Goal: Transaction & Acquisition: Book appointment/travel/reservation

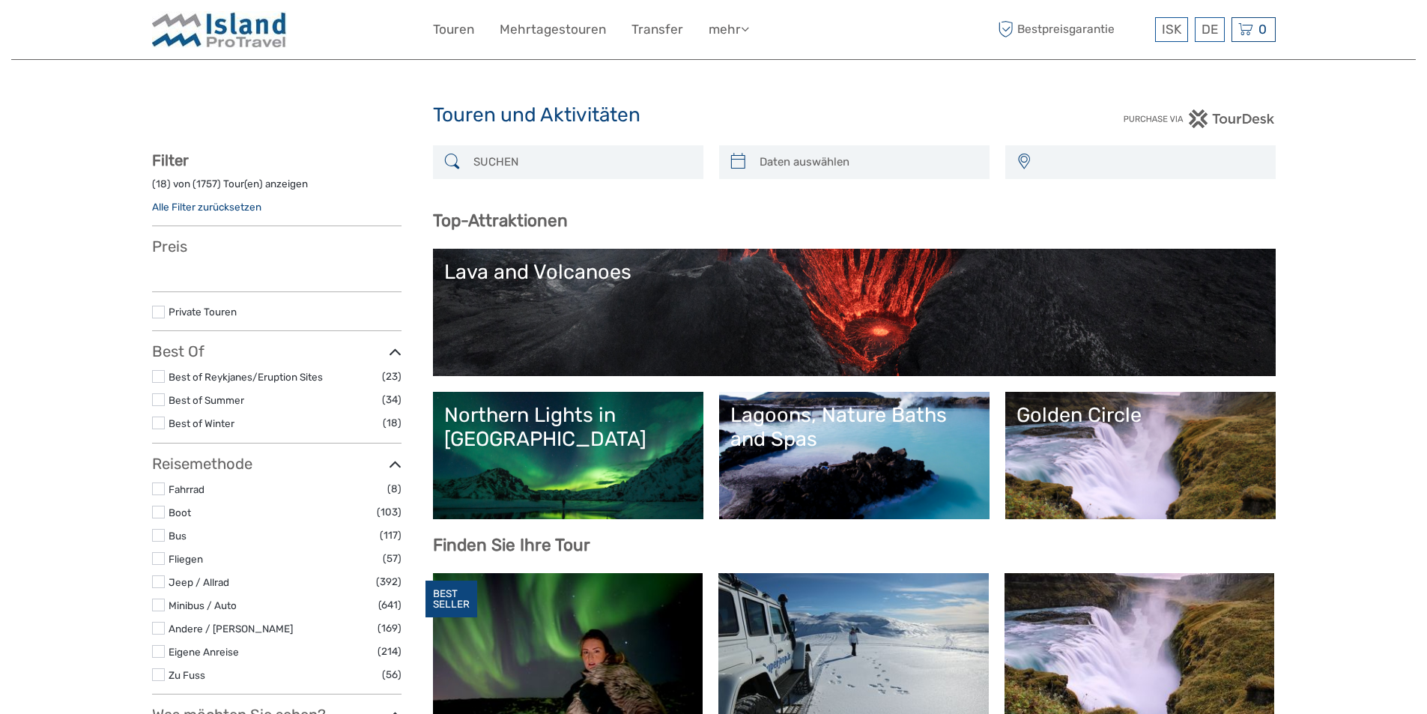
select select
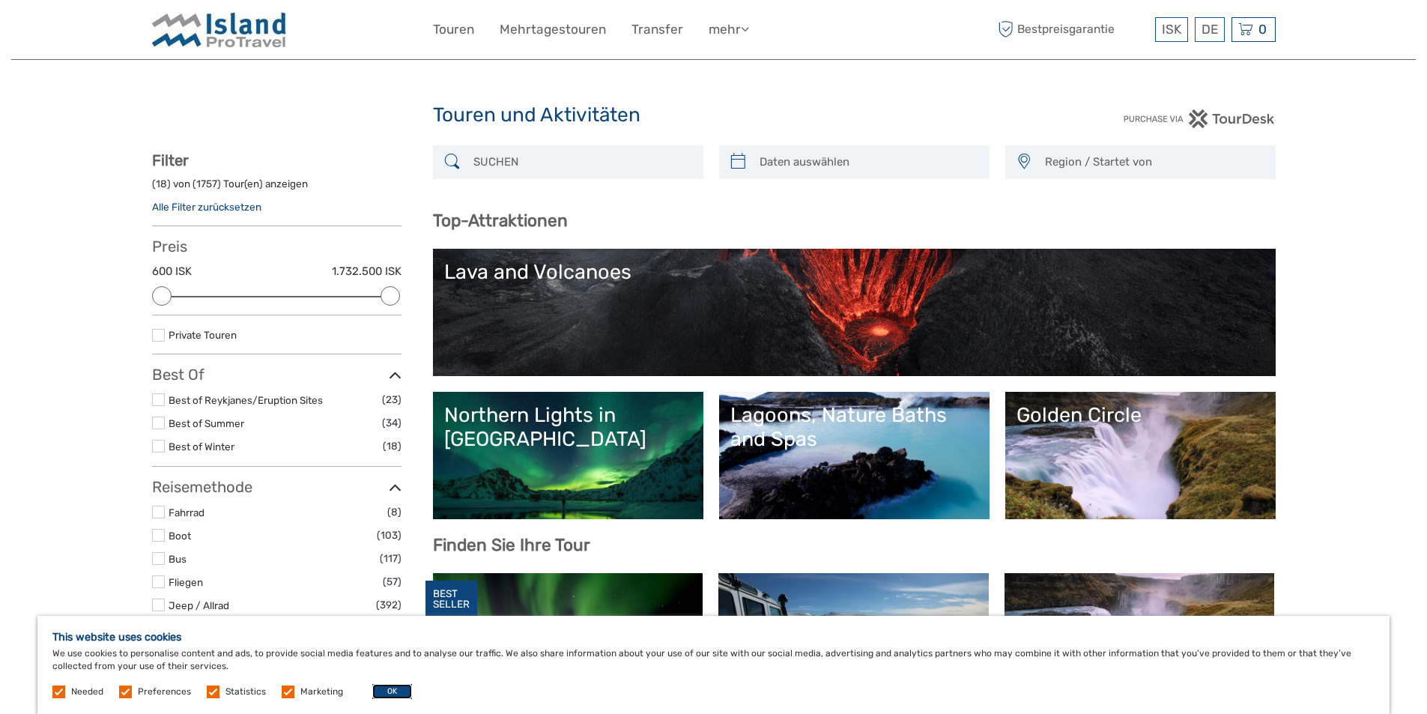
click at [387, 689] on button "OK" at bounding box center [392, 691] width 40 height 15
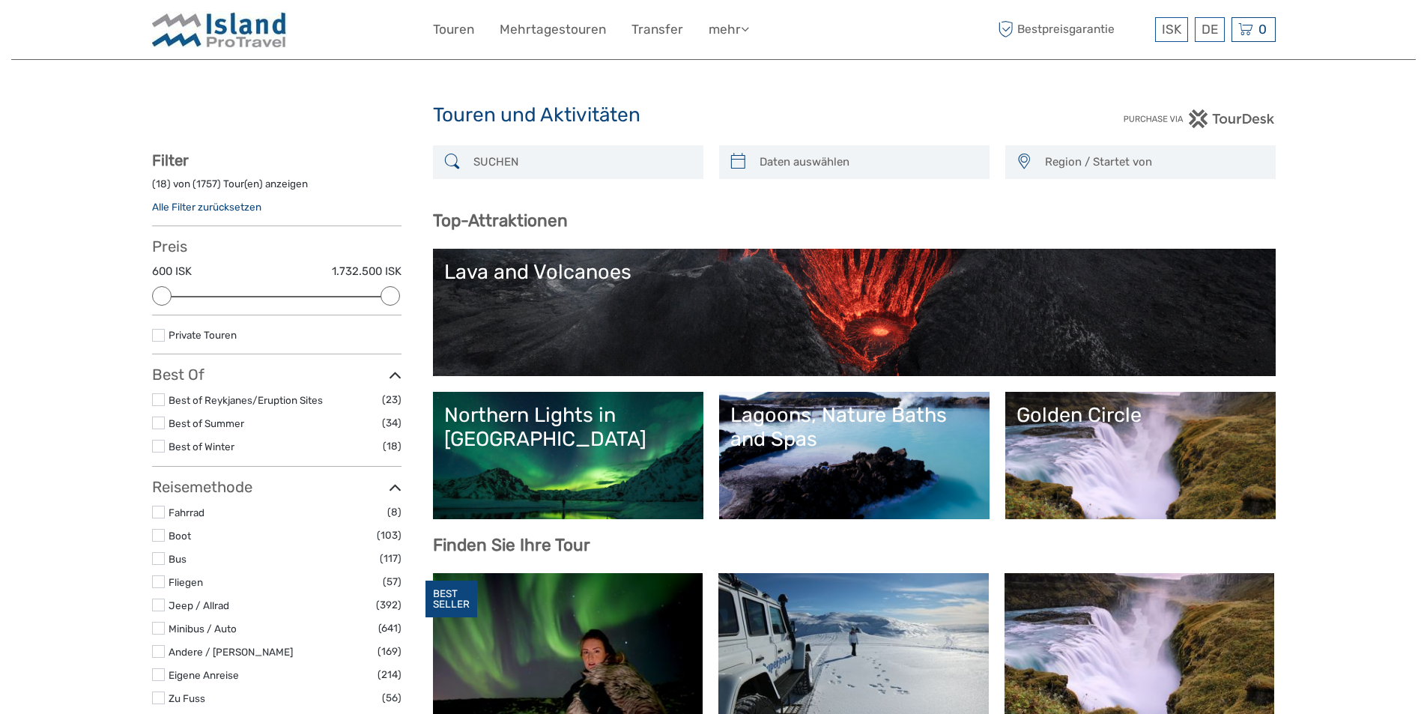
click at [491, 163] on input "search" at bounding box center [581, 162] width 228 height 26
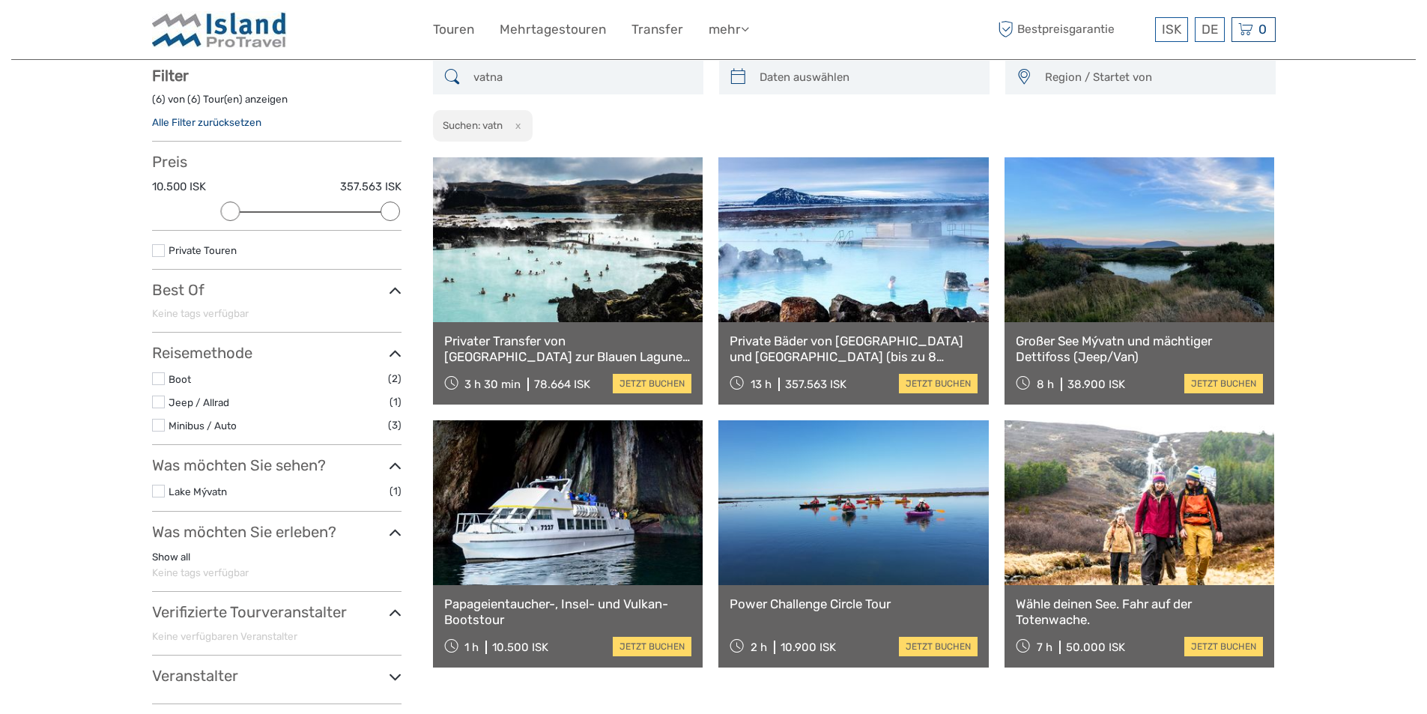
scroll to position [85, 0]
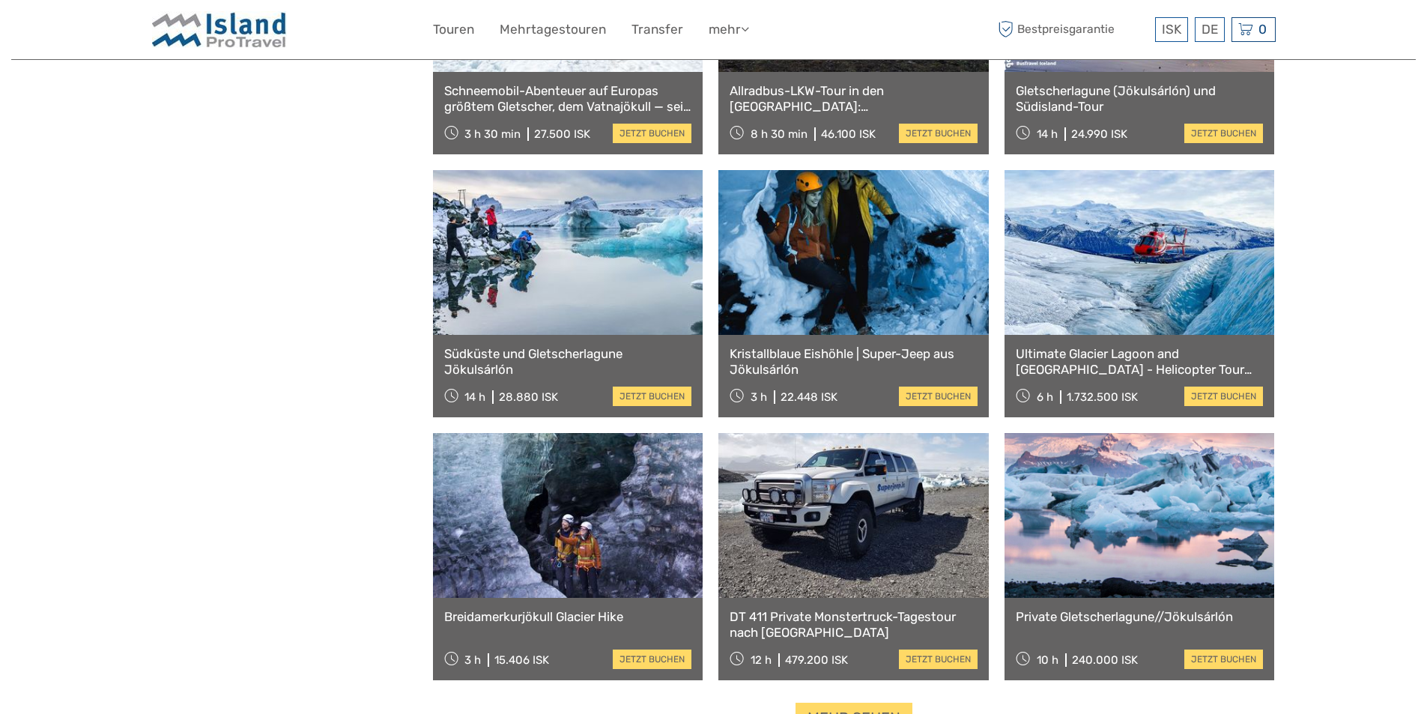
scroll to position [1348, 0]
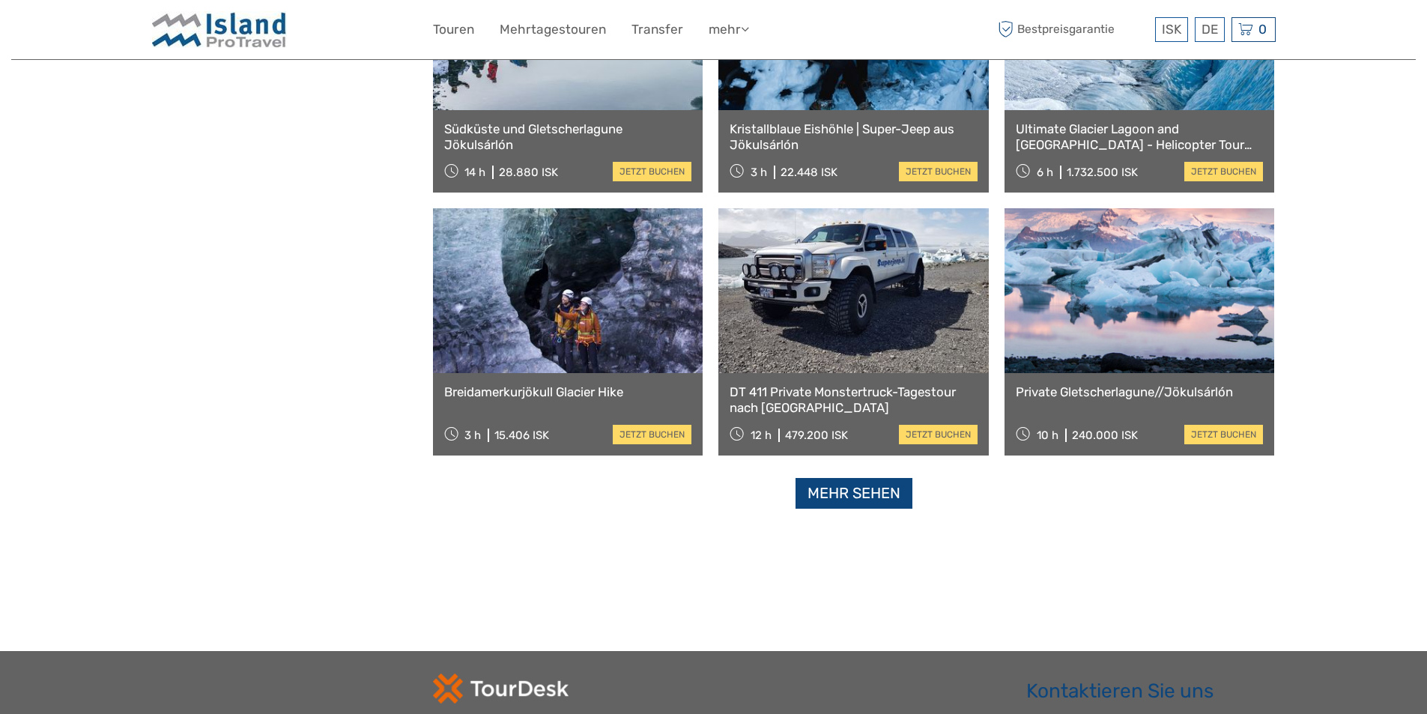
type input "vatnajökull"
click at [826, 499] on link "Mehr sehen" at bounding box center [853, 493] width 117 height 31
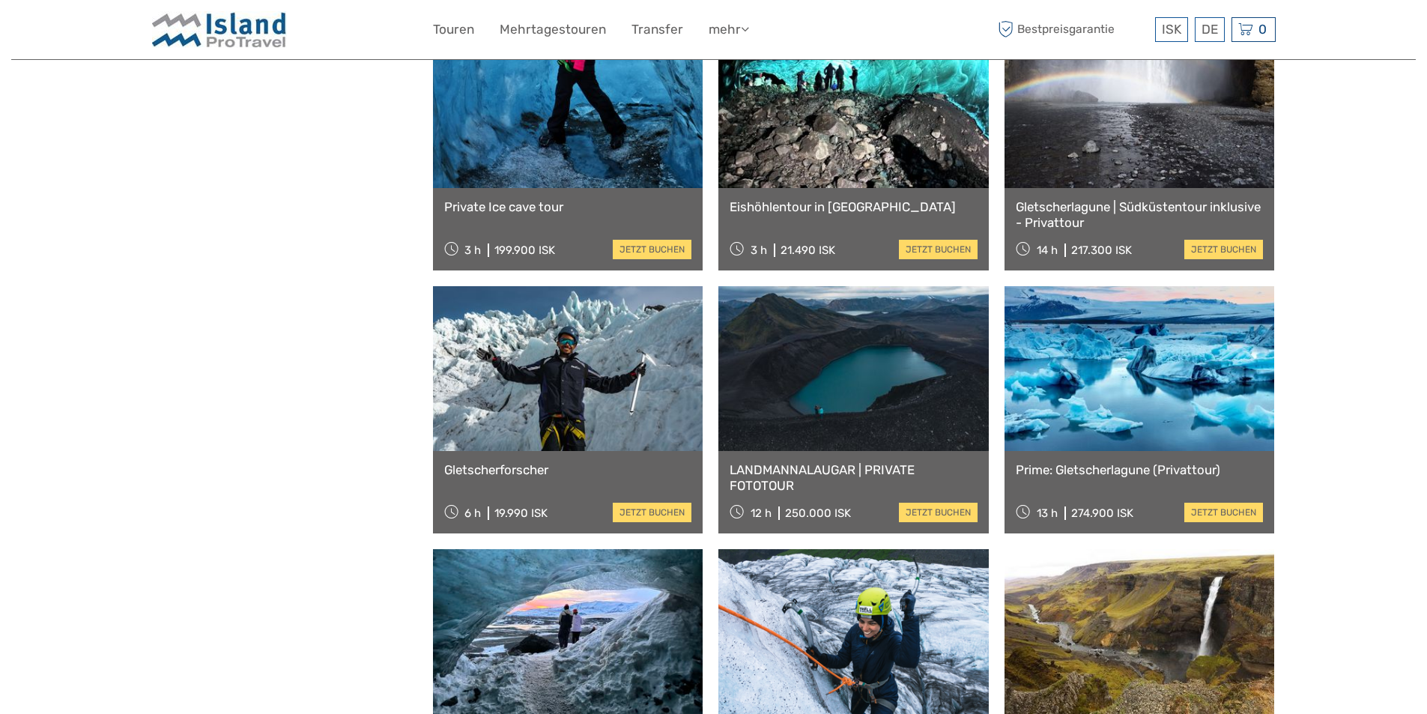
scroll to position [2097, 0]
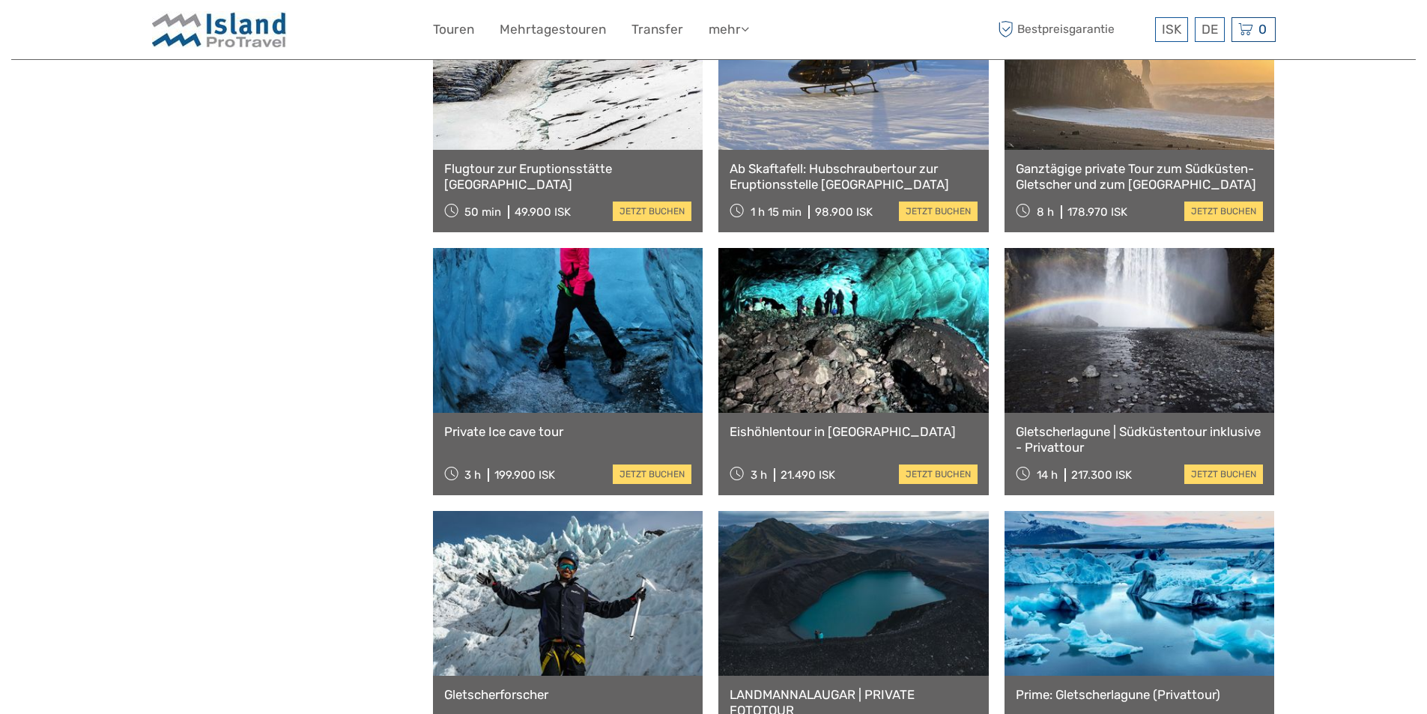
click at [753, 386] on link at bounding box center [853, 330] width 270 height 165
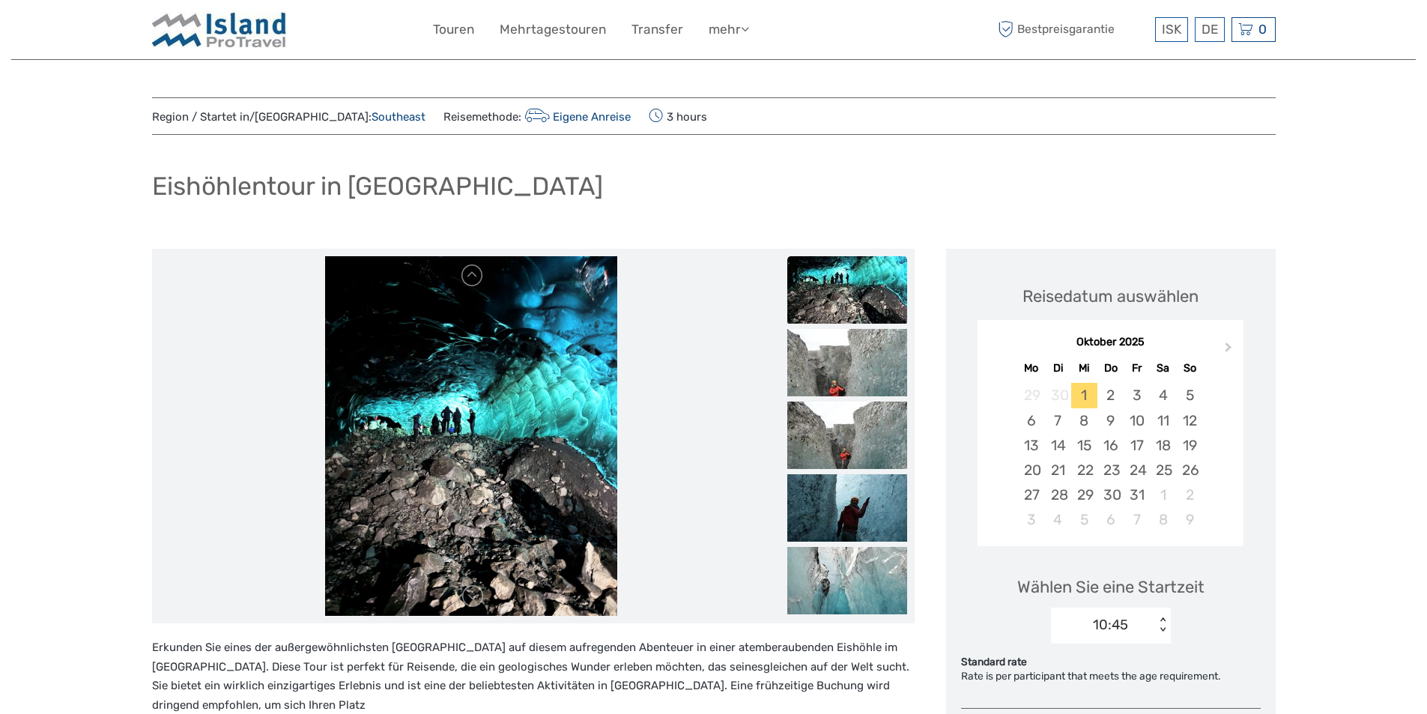
click at [604, 400] on img at bounding box center [471, 435] width 292 height 359
click at [473, 278] on link at bounding box center [473, 276] width 24 height 24
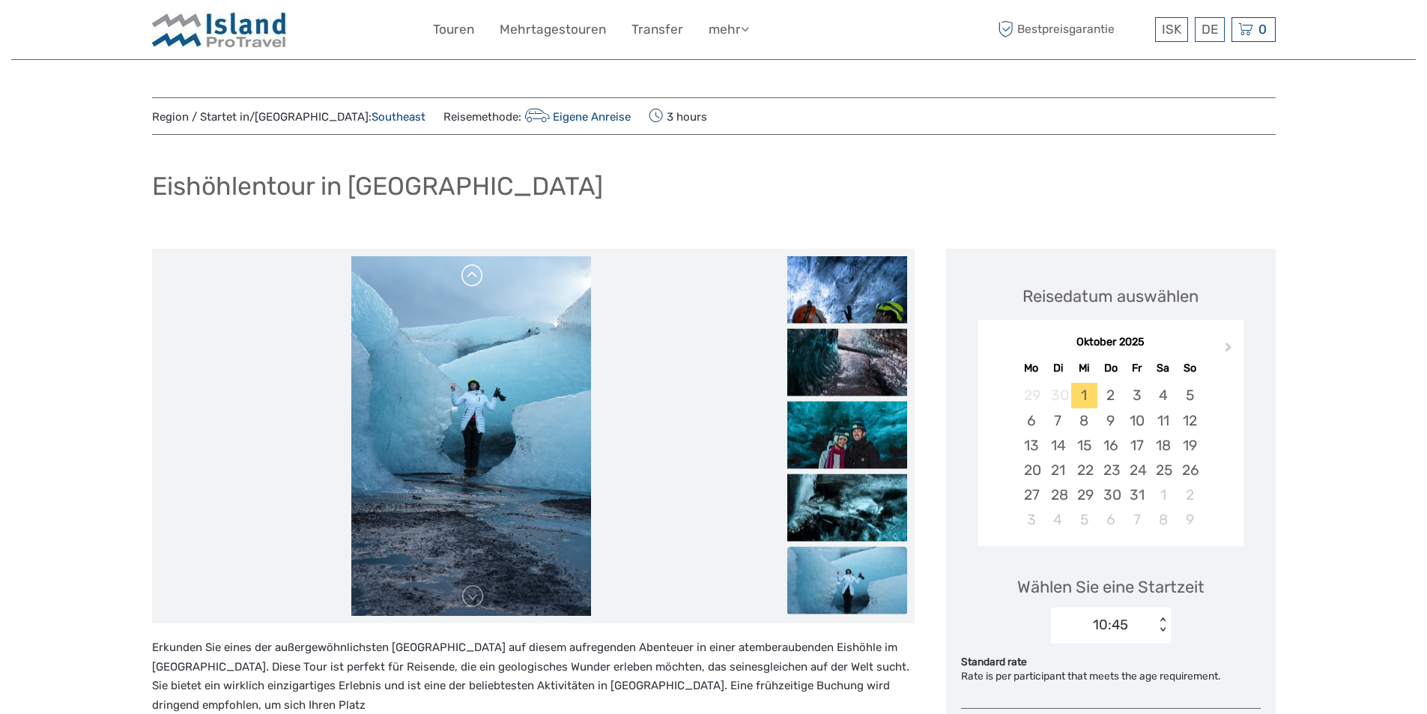
click at [473, 278] on link at bounding box center [473, 276] width 24 height 24
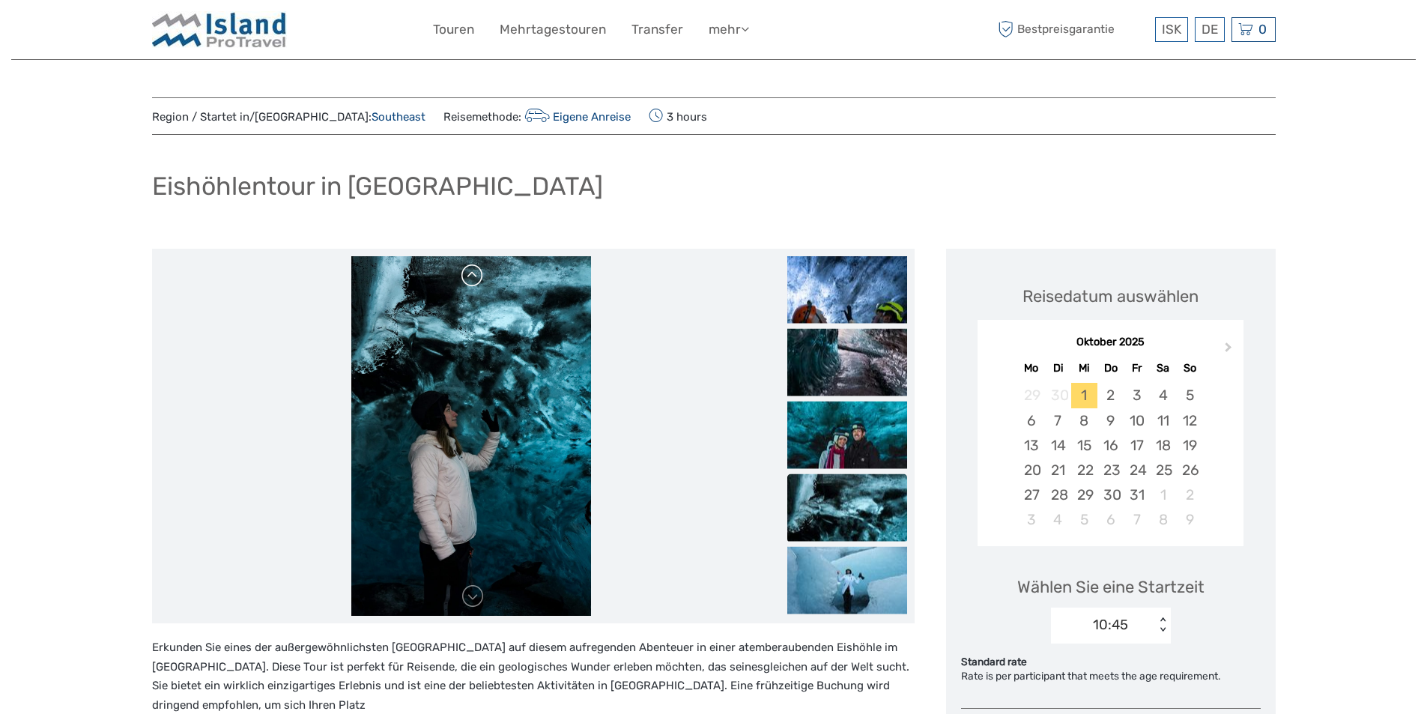
click at [473, 278] on link at bounding box center [473, 276] width 24 height 24
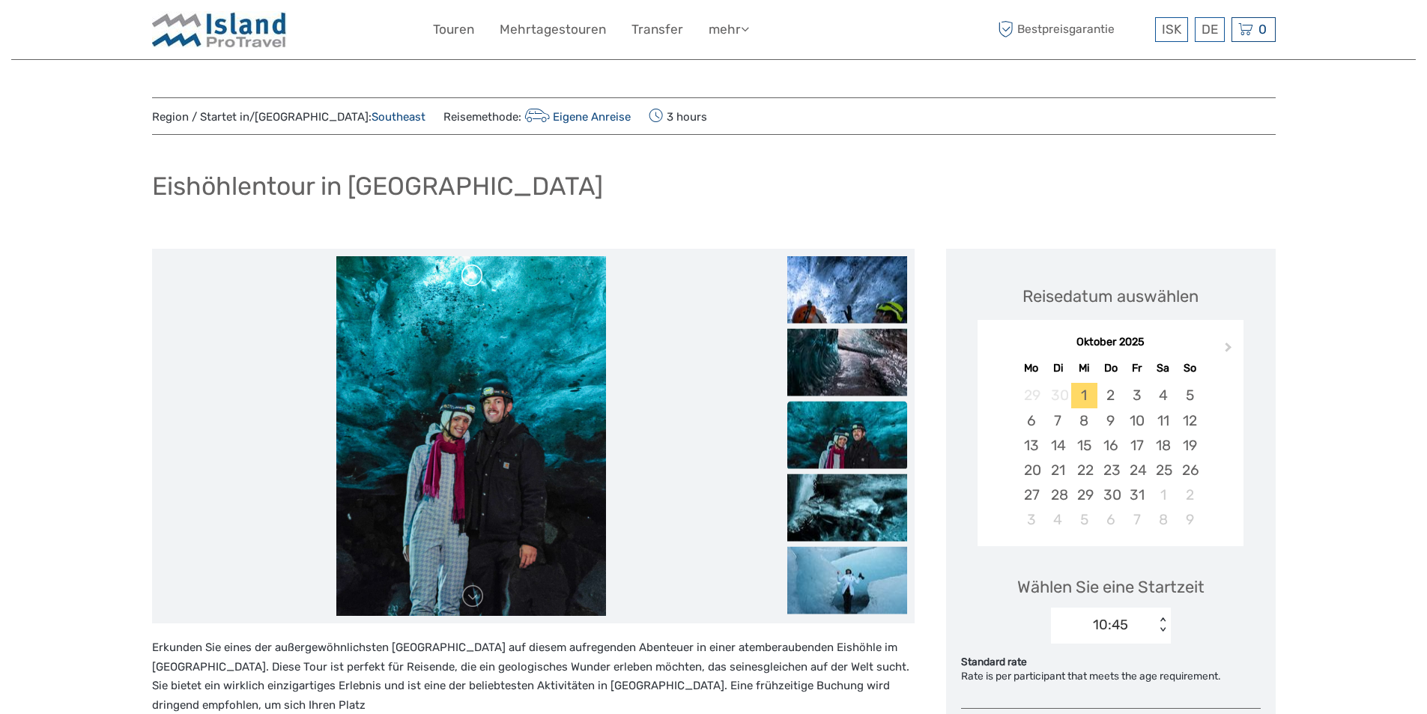
click at [473, 278] on link at bounding box center [473, 276] width 24 height 24
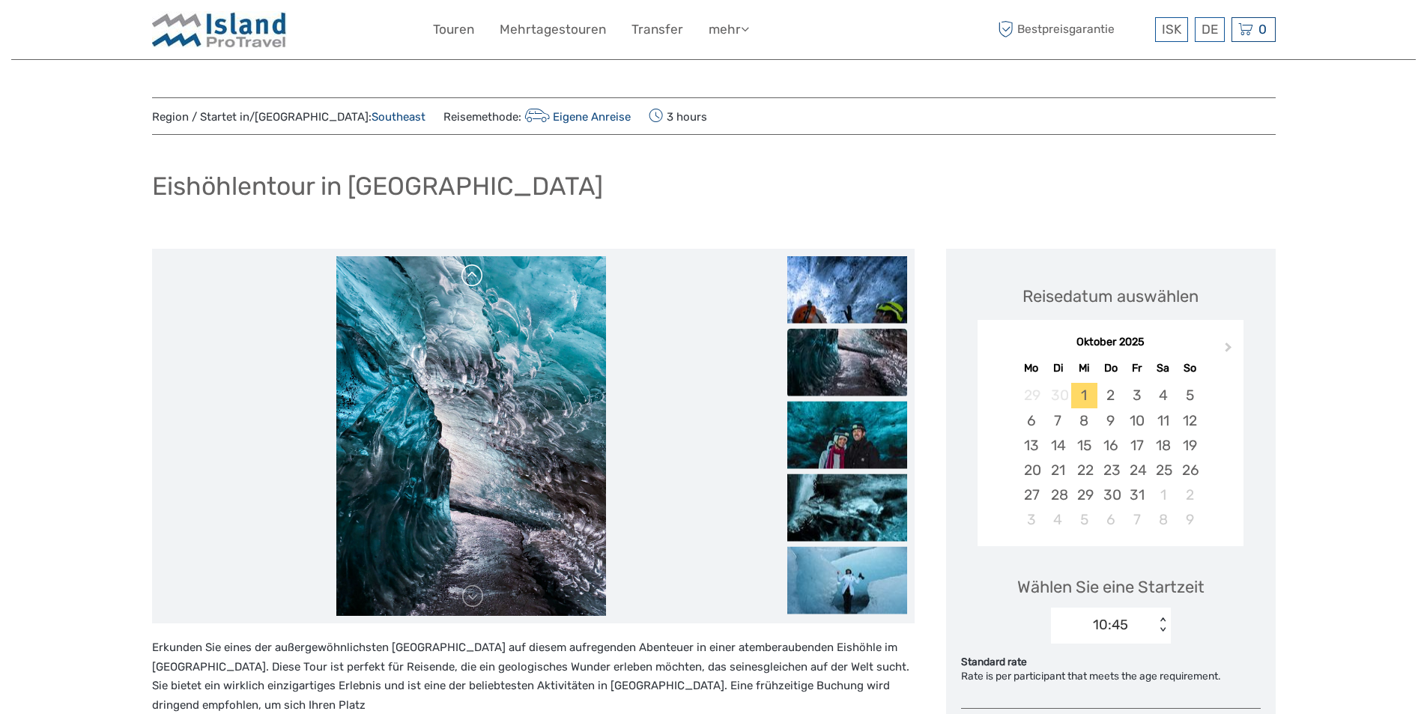
click at [473, 278] on link at bounding box center [473, 276] width 24 height 24
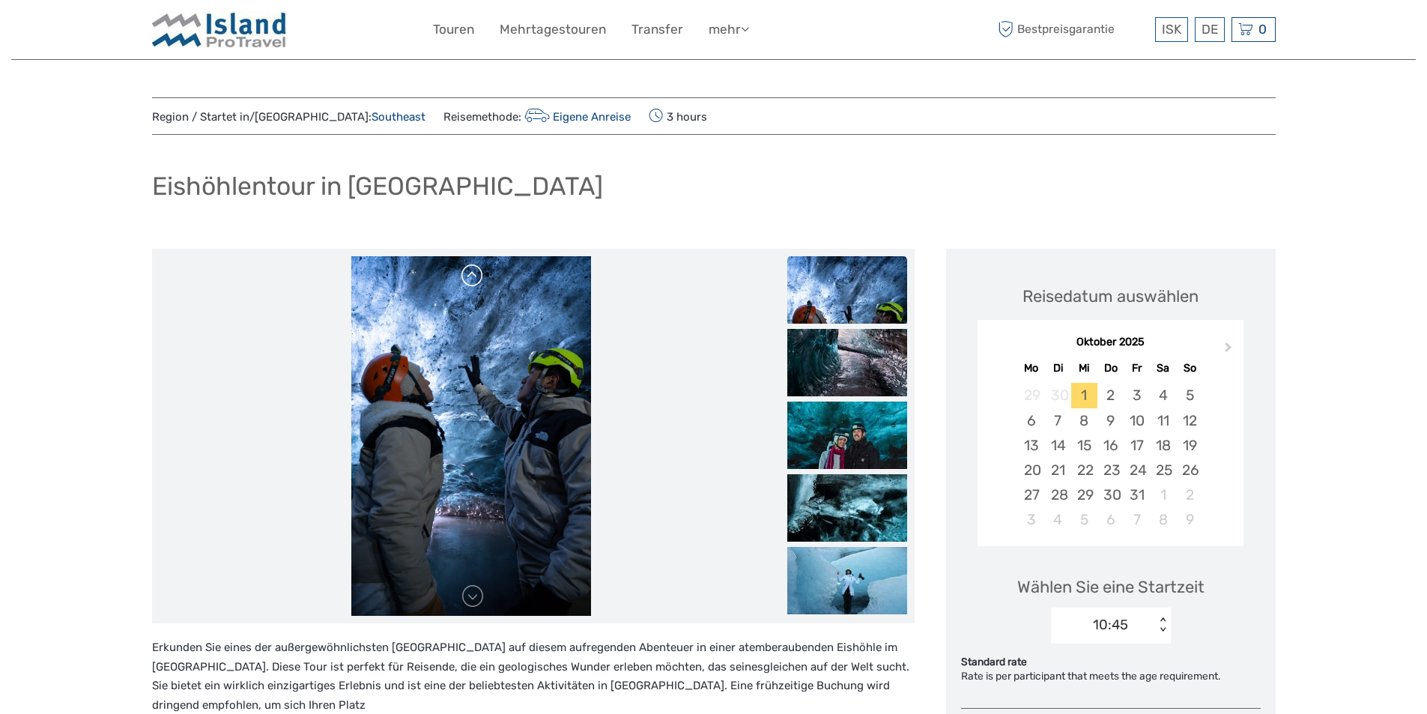
click at [473, 278] on link at bounding box center [473, 276] width 24 height 24
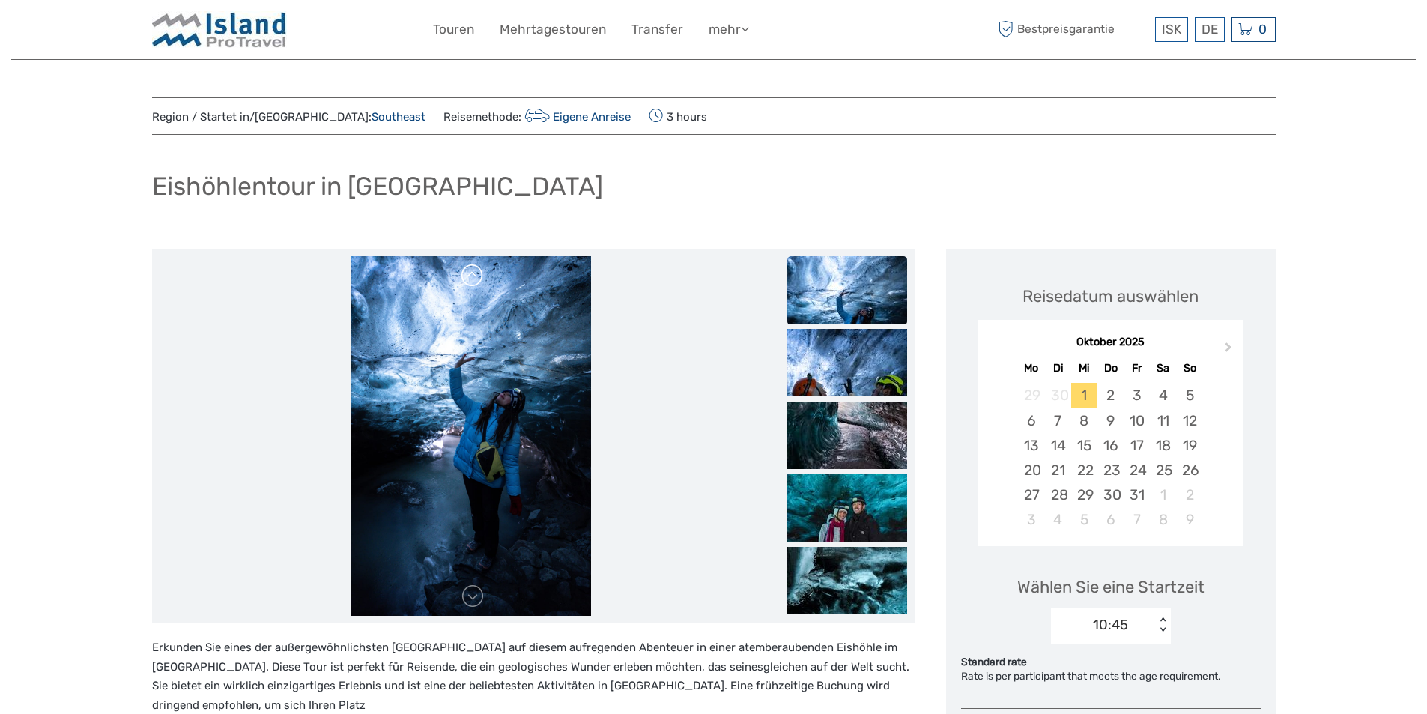
click at [473, 278] on link at bounding box center [473, 276] width 24 height 24
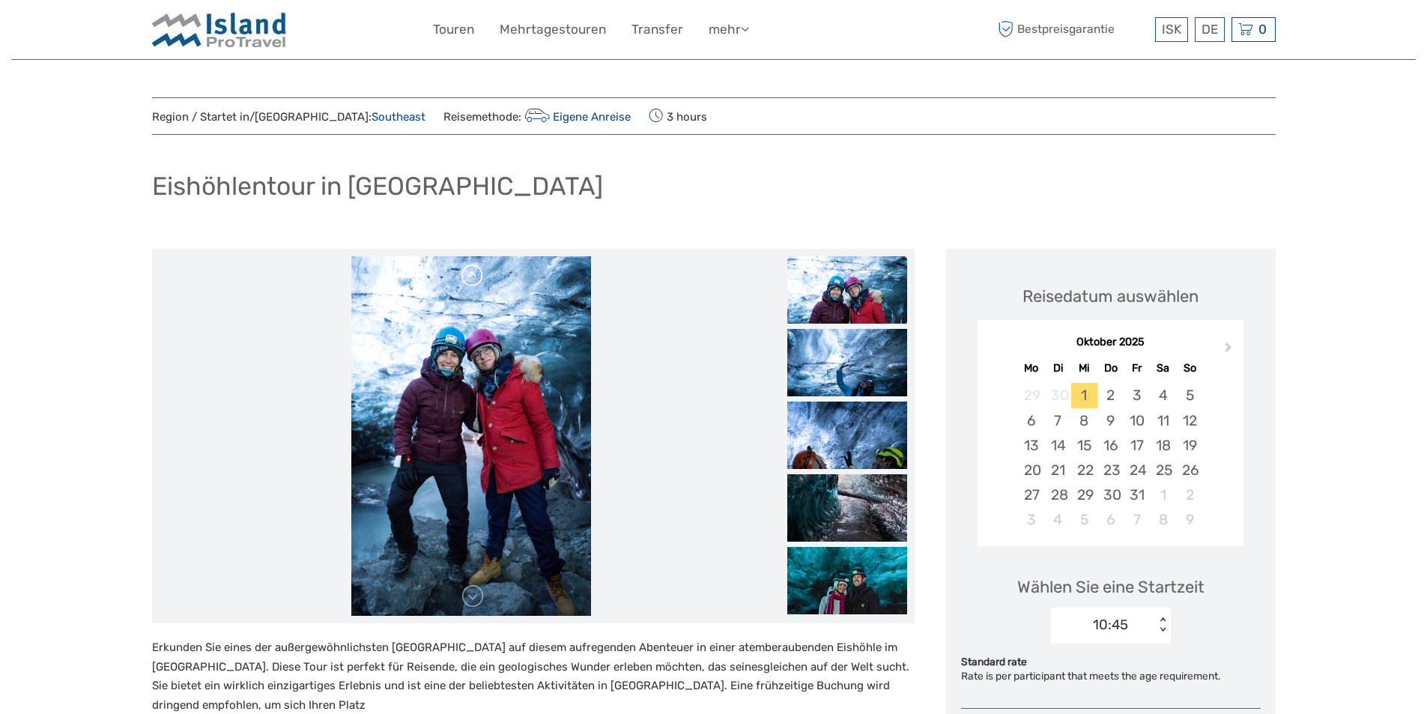
click at [473, 278] on link at bounding box center [473, 276] width 24 height 24
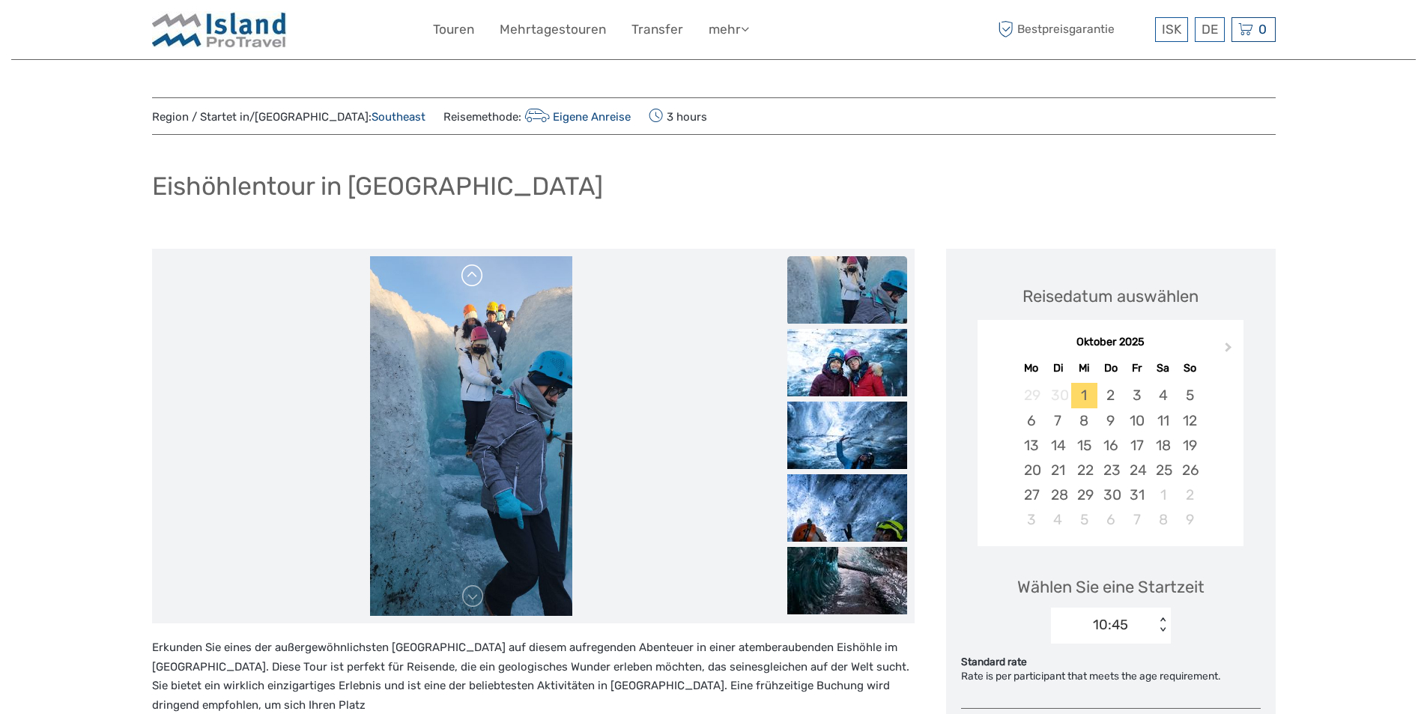
click at [473, 278] on link at bounding box center [473, 276] width 24 height 24
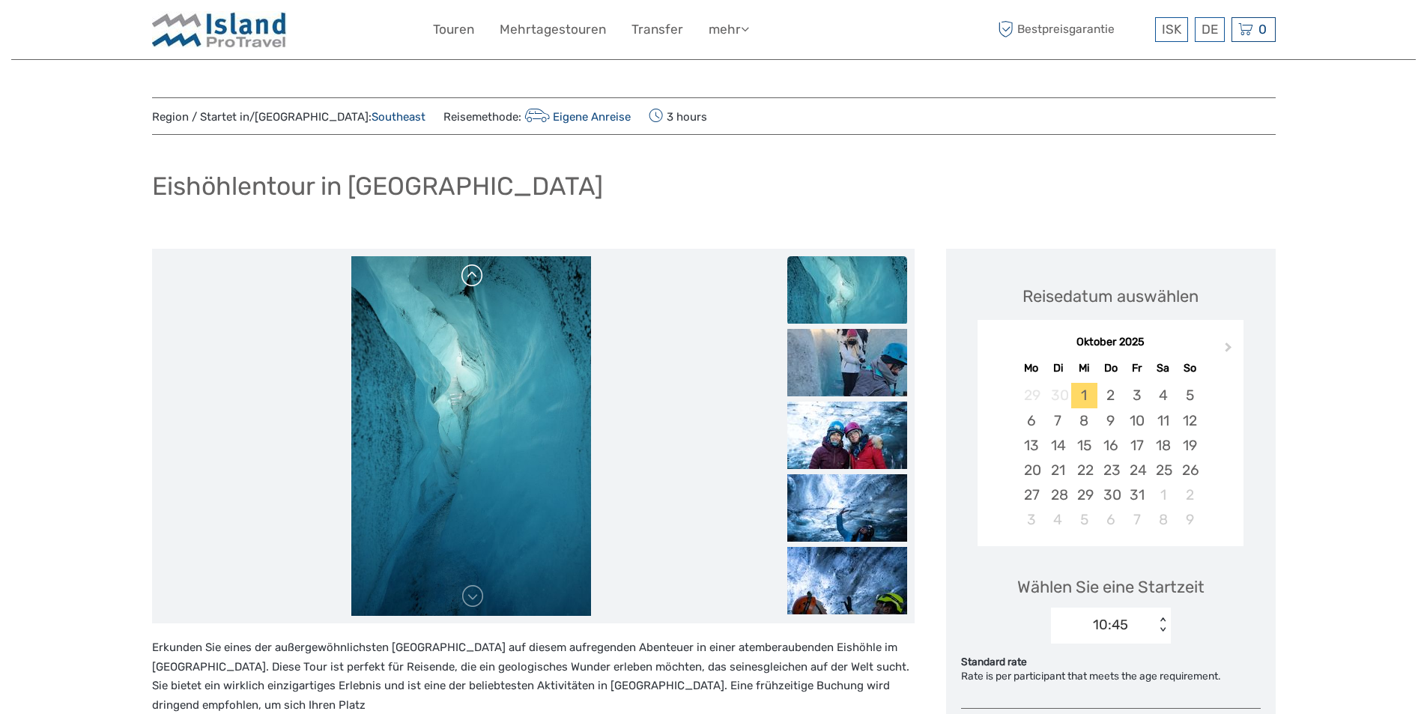
click at [473, 278] on link at bounding box center [473, 276] width 24 height 24
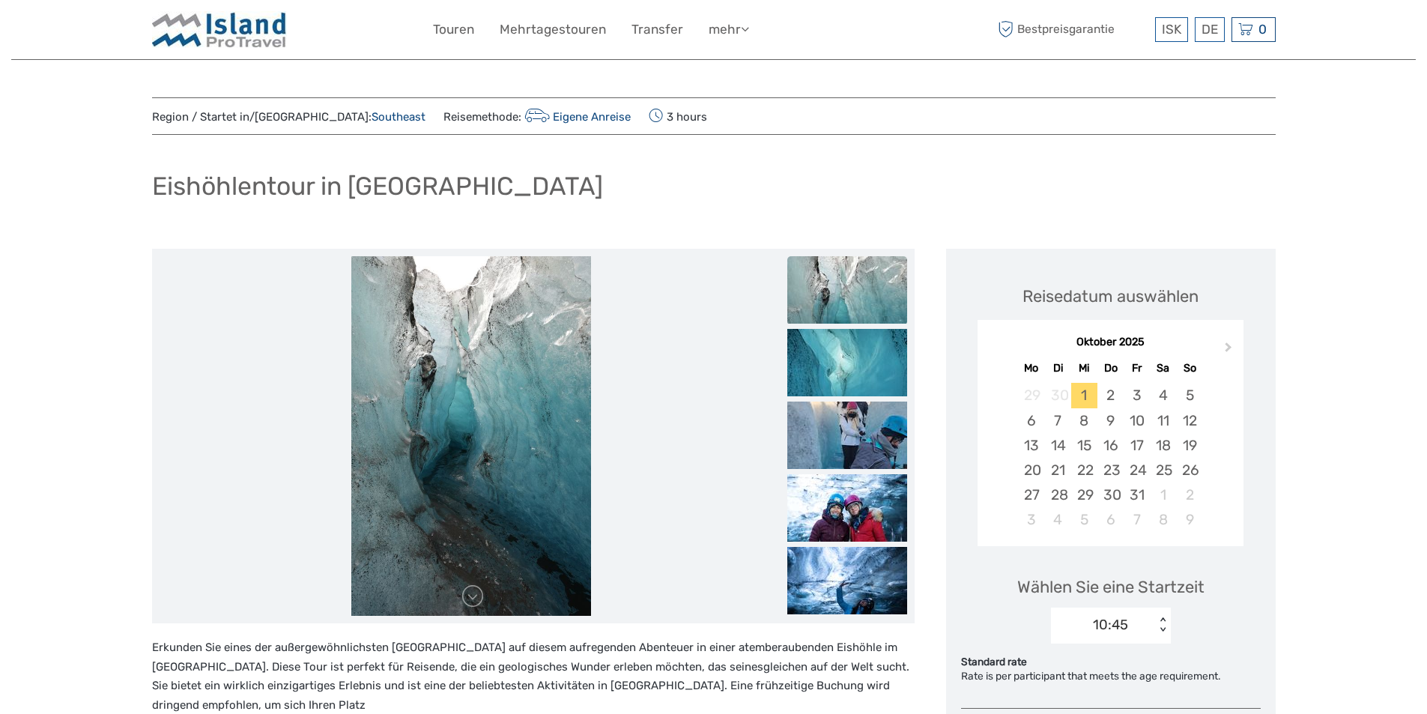
click at [473, 278] on link at bounding box center [473, 276] width 24 height 24
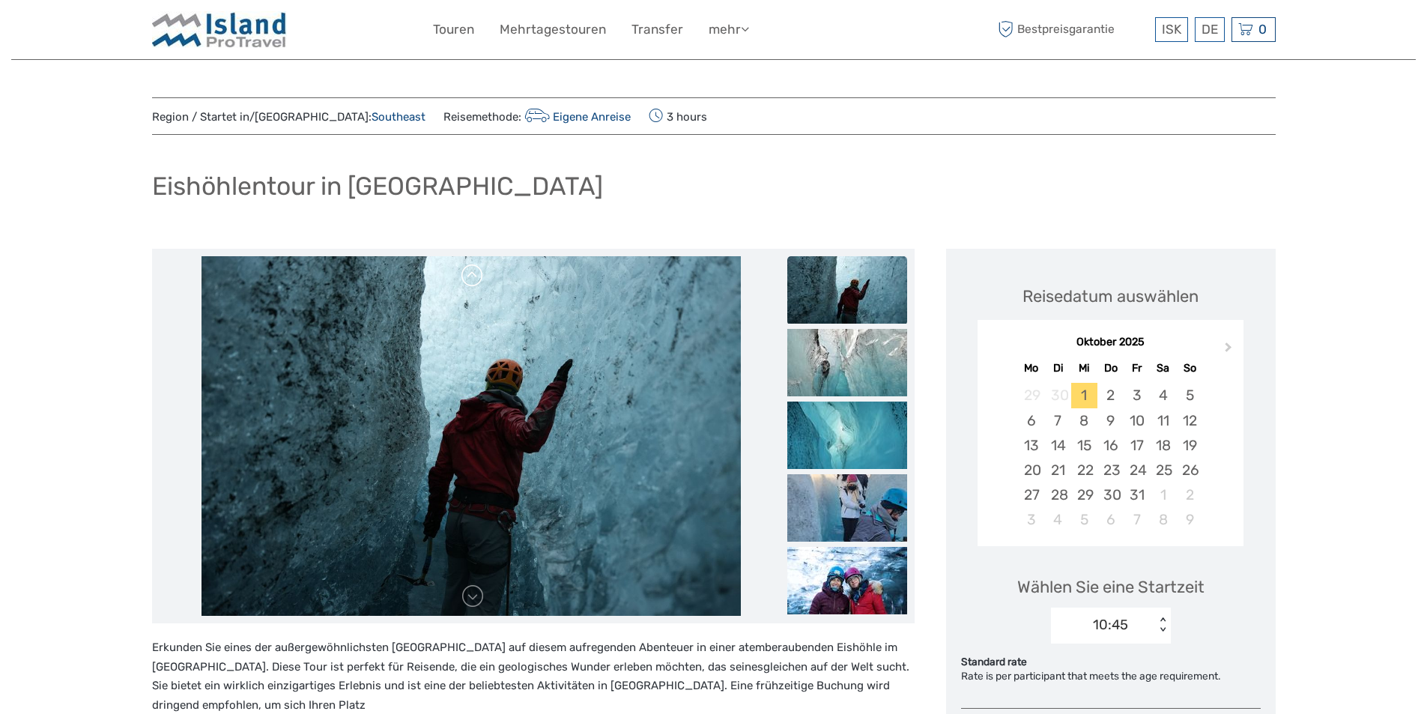
click at [473, 278] on link at bounding box center [473, 276] width 24 height 24
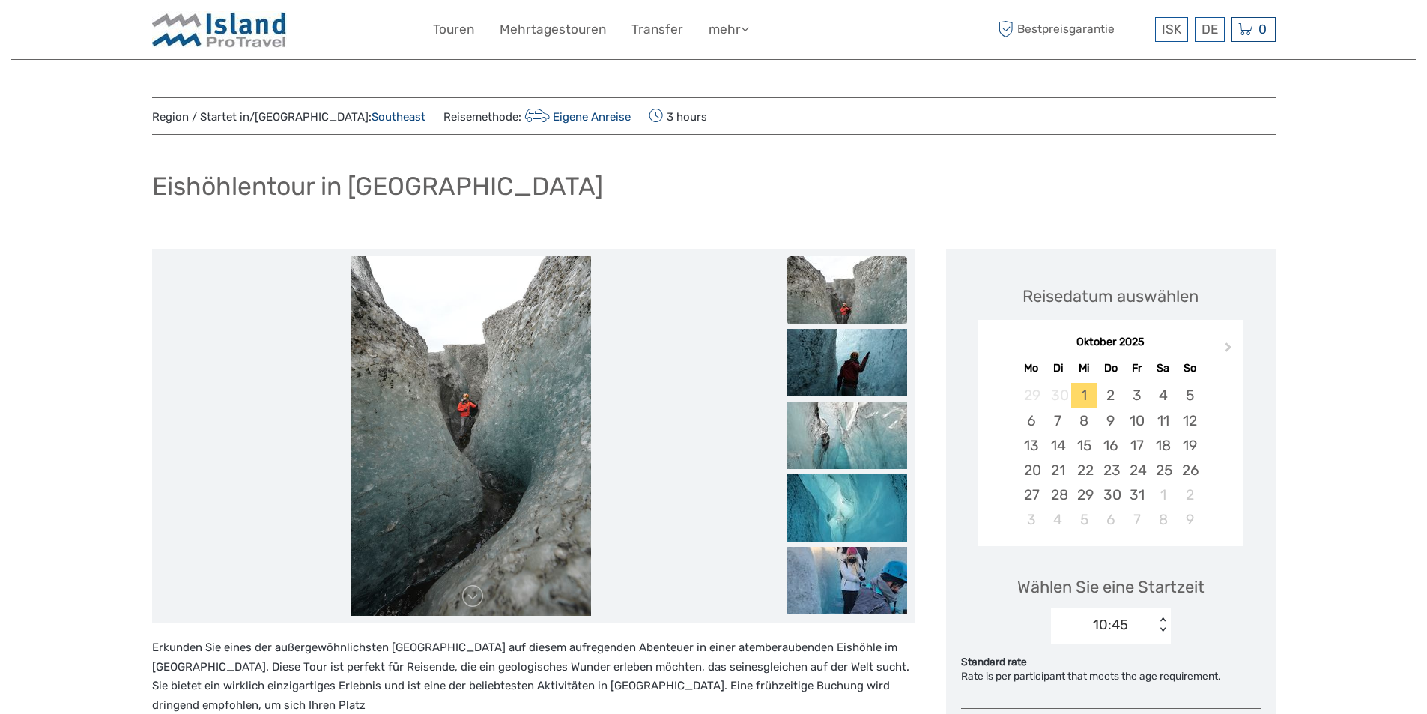
click at [473, 278] on link at bounding box center [473, 276] width 24 height 24
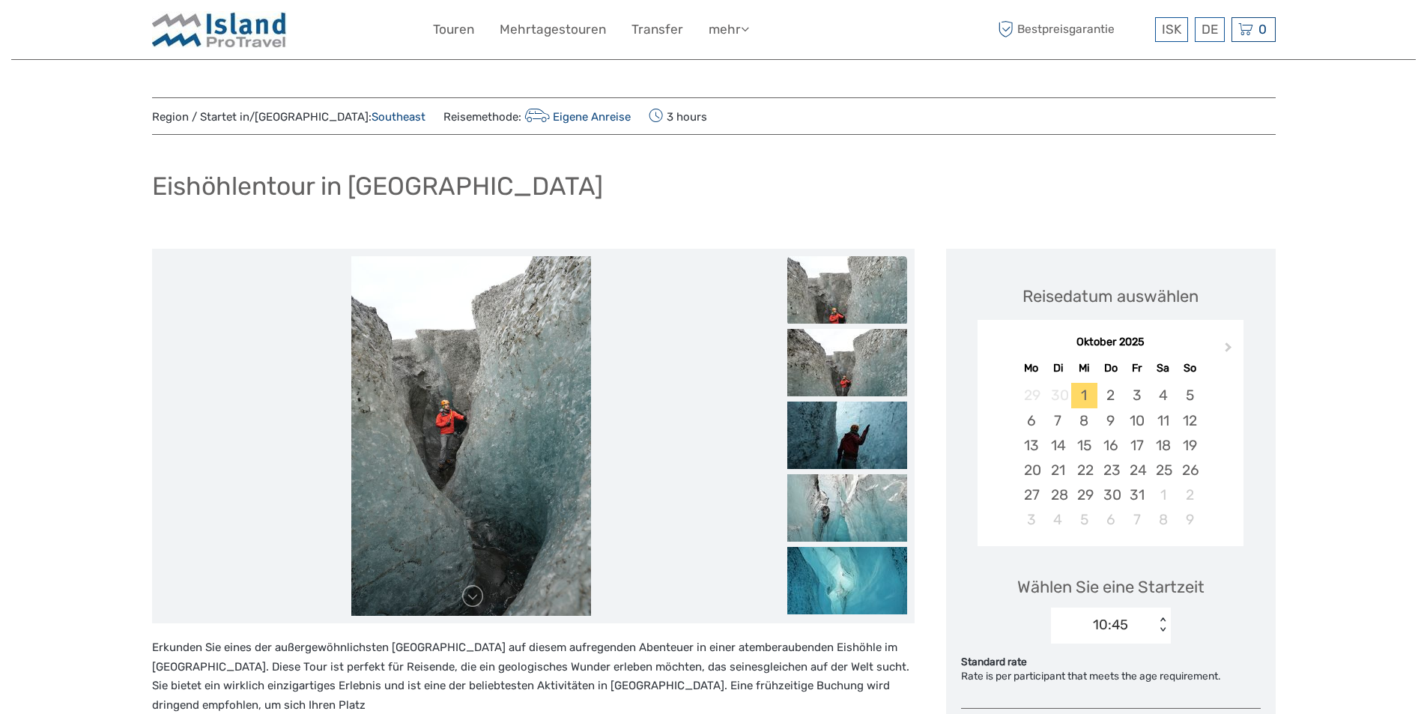
click at [473, 278] on link at bounding box center [473, 276] width 24 height 24
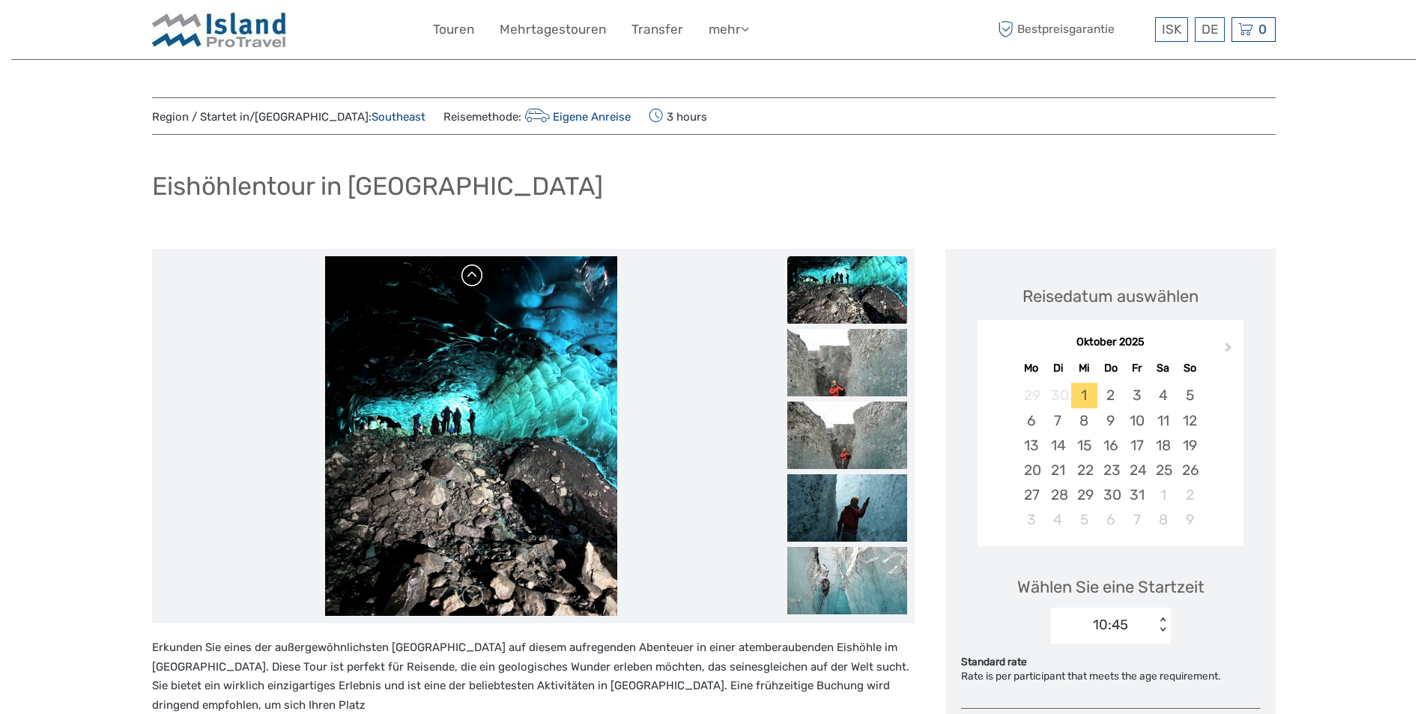
click at [473, 278] on link at bounding box center [473, 276] width 24 height 24
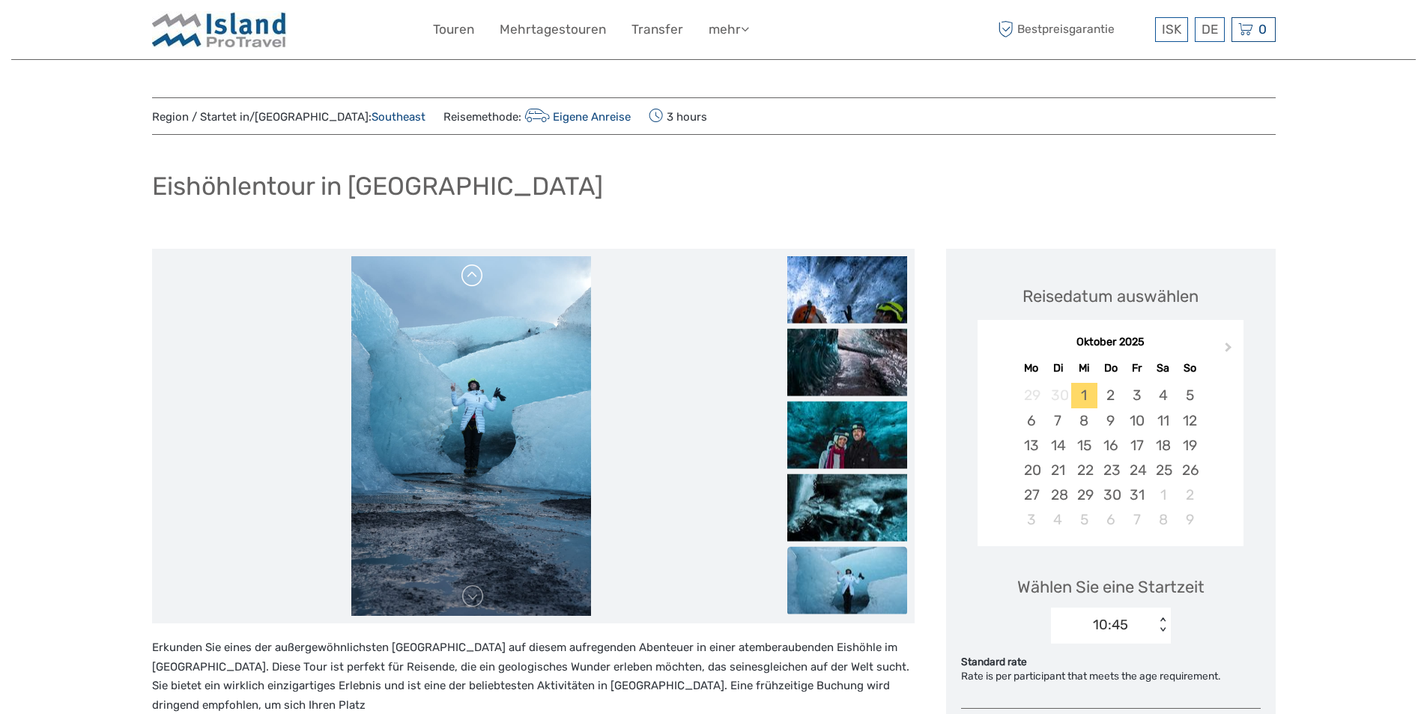
click at [473, 278] on link at bounding box center [473, 276] width 24 height 24
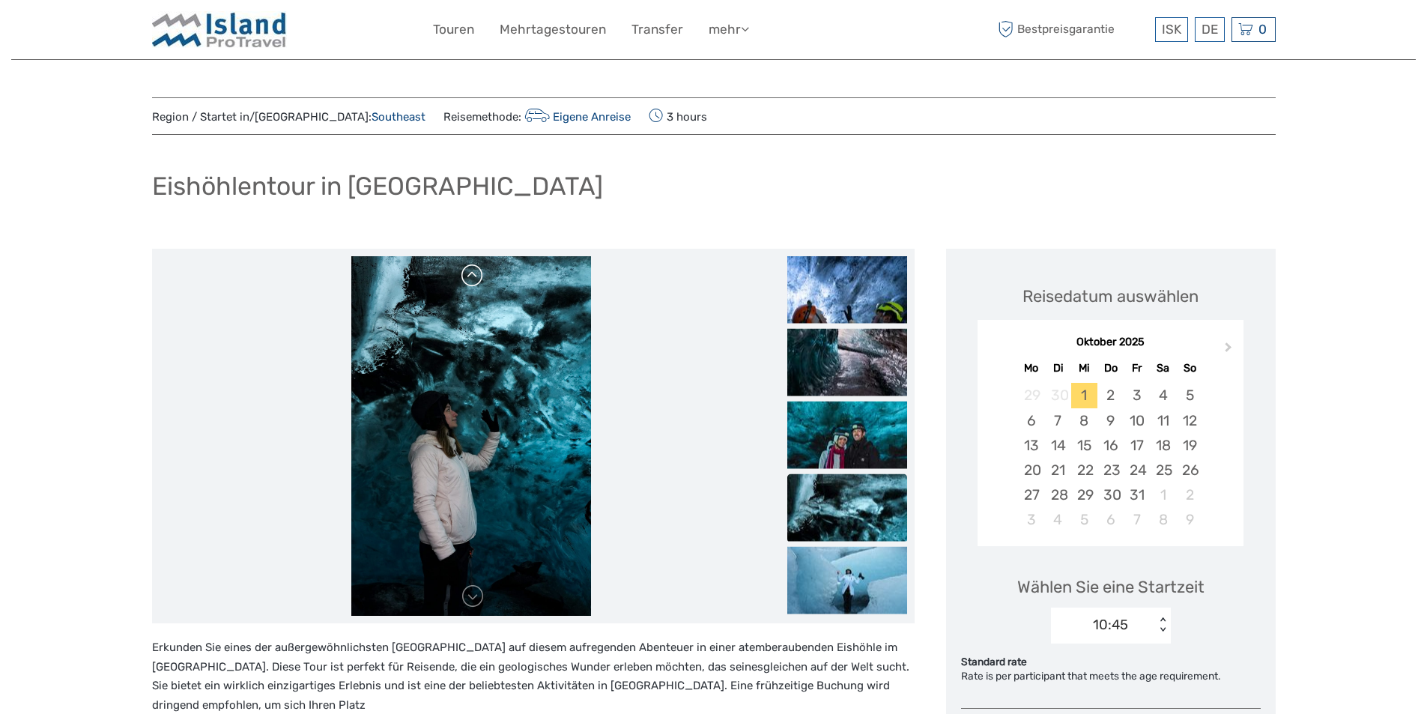
click at [473, 278] on link at bounding box center [473, 276] width 24 height 24
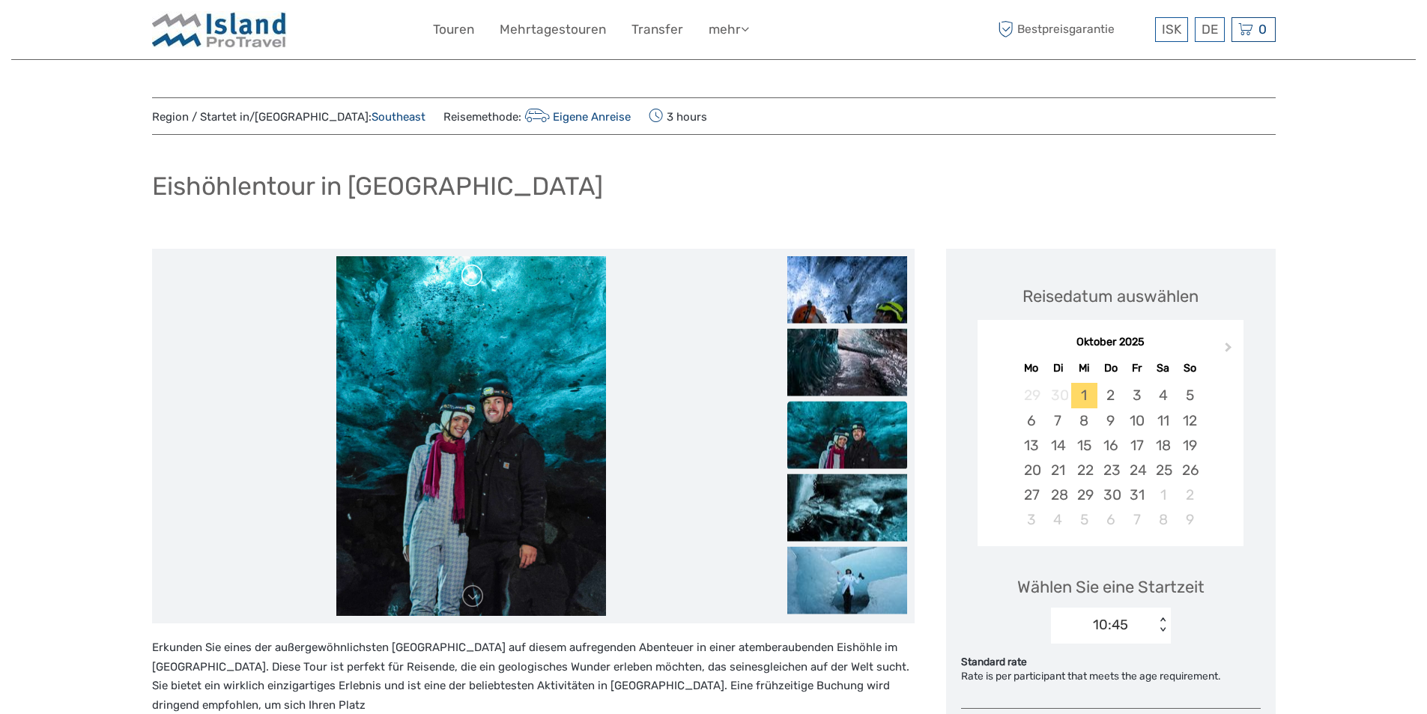
click at [473, 278] on link at bounding box center [473, 276] width 24 height 24
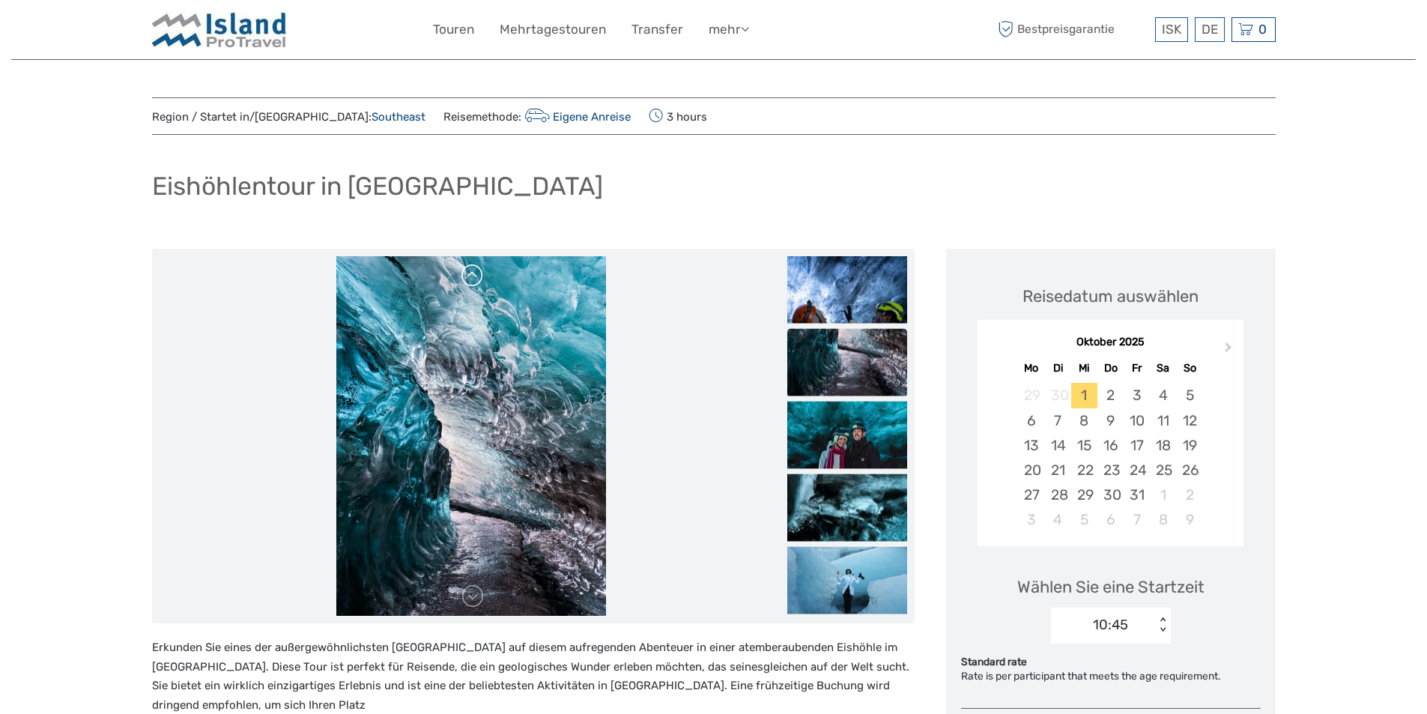
click at [473, 278] on link at bounding box center [473, 276] width 24 height 24
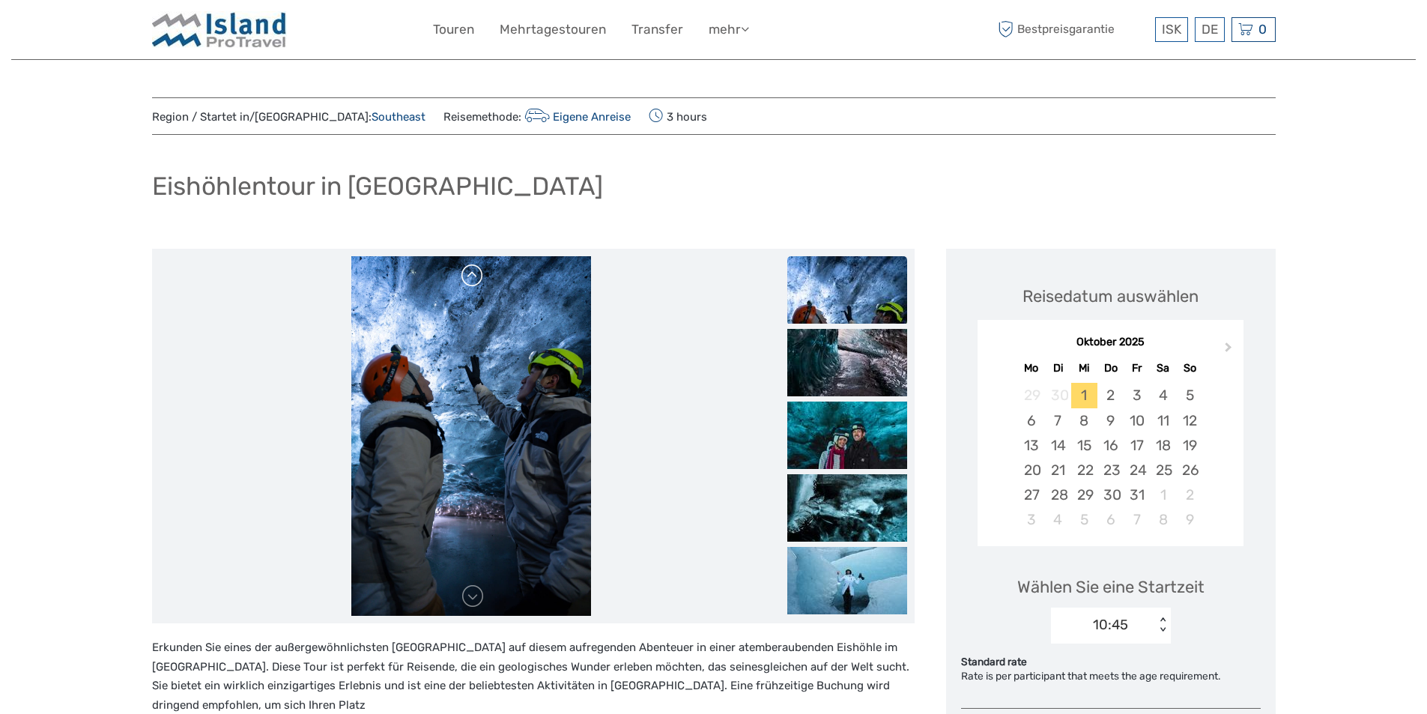
click at [473, 278] on link at bounding box center [473, 276] width 24 height 24
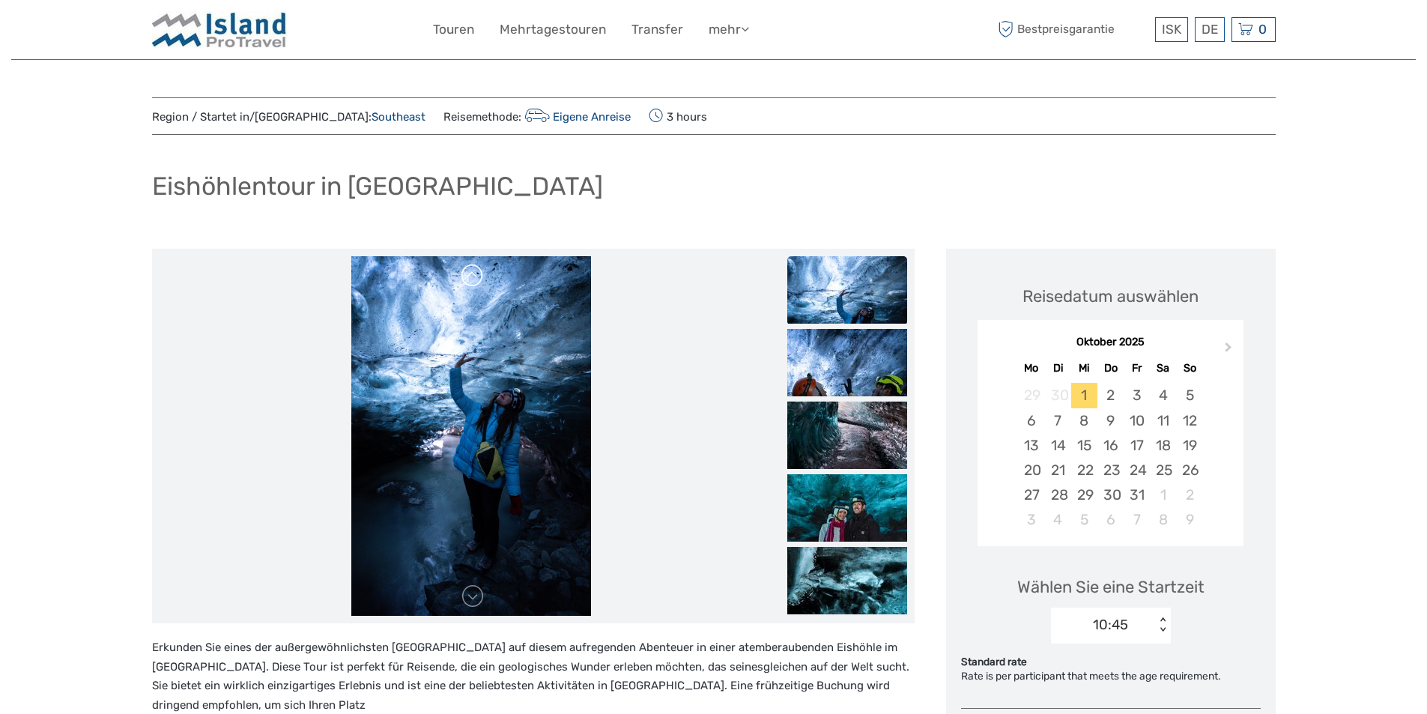
click at [473, 278] on link at bounding box center [473, 276] width 24 height 24
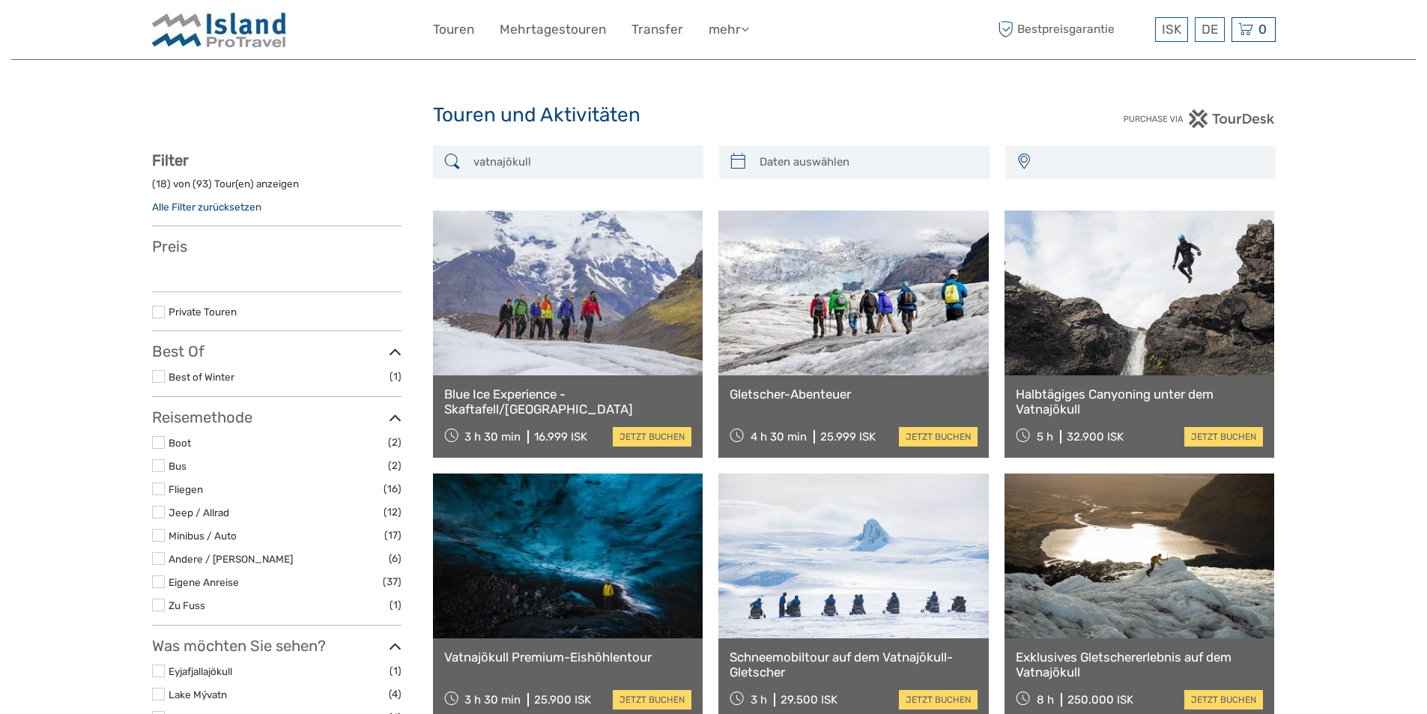
select select
